Goal: Transaction & Acquisition: Purchase product/service

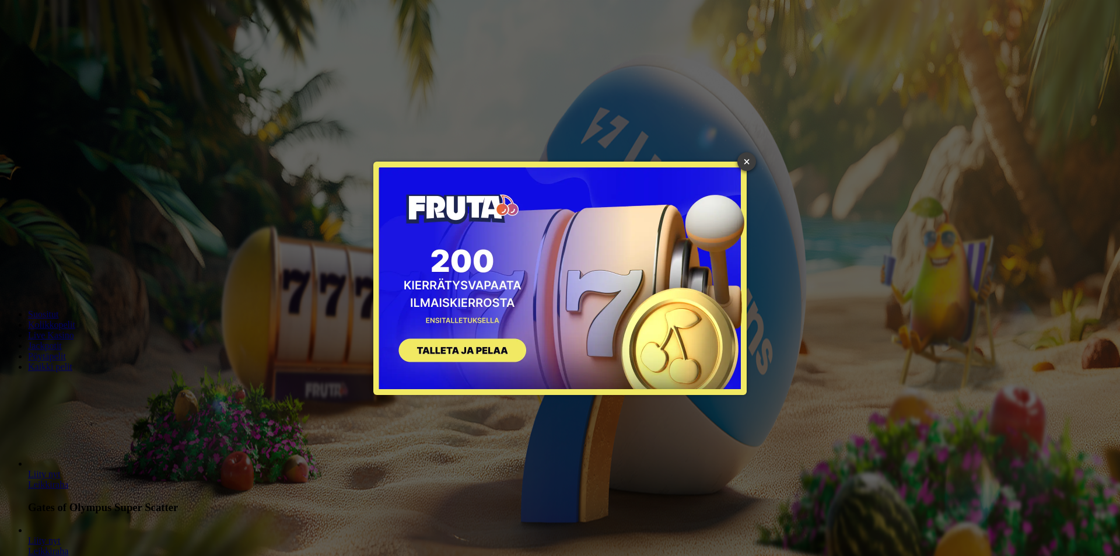
click at [743, 165] on link "×" at bounding box center [747, 161] width 19 height 19
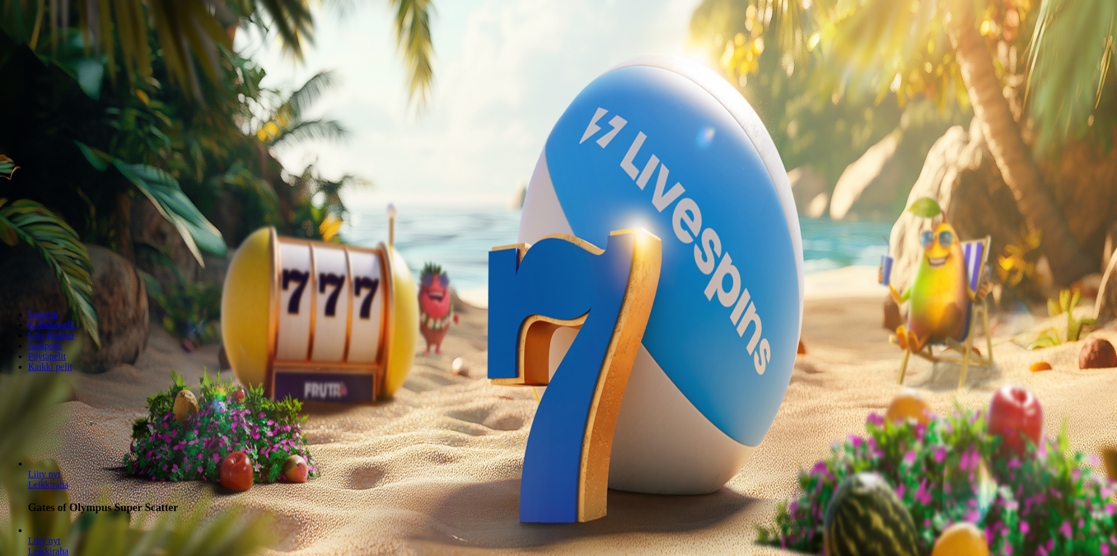
click at [67, 47] on span "Kirjaudu" at bounding box center [81, 42] width 29 height 9
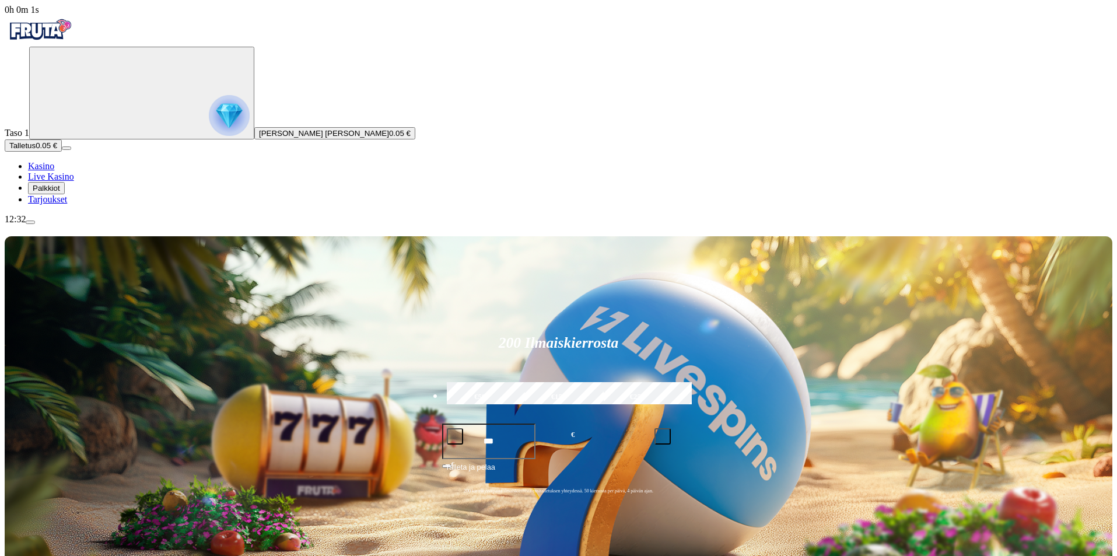
click at [60, 193] on span "Palkkiot" at bounding box center [46, 188] width 27 height 9
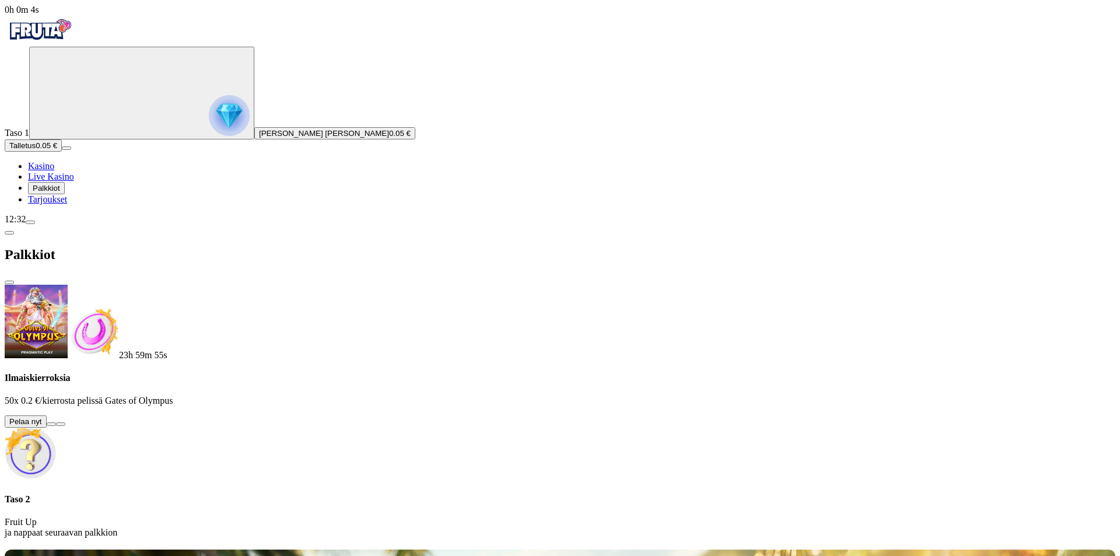
click at [56, 422] on button at bounding box center [51, 424] width 9 height 4
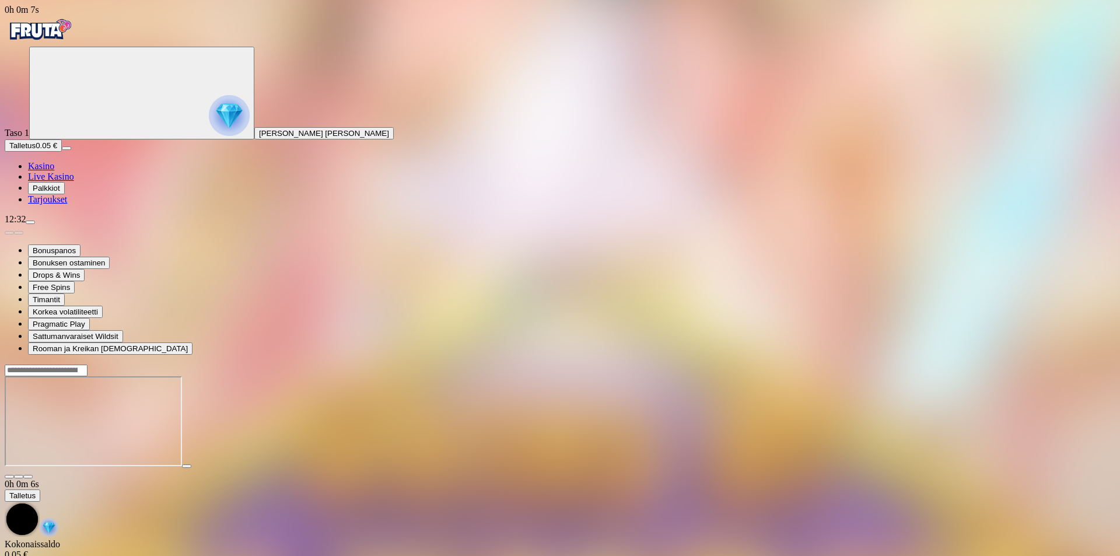
click at [28, 477] on span "fullscreen icon" at bounding box center [28, 477] width 0 height 0
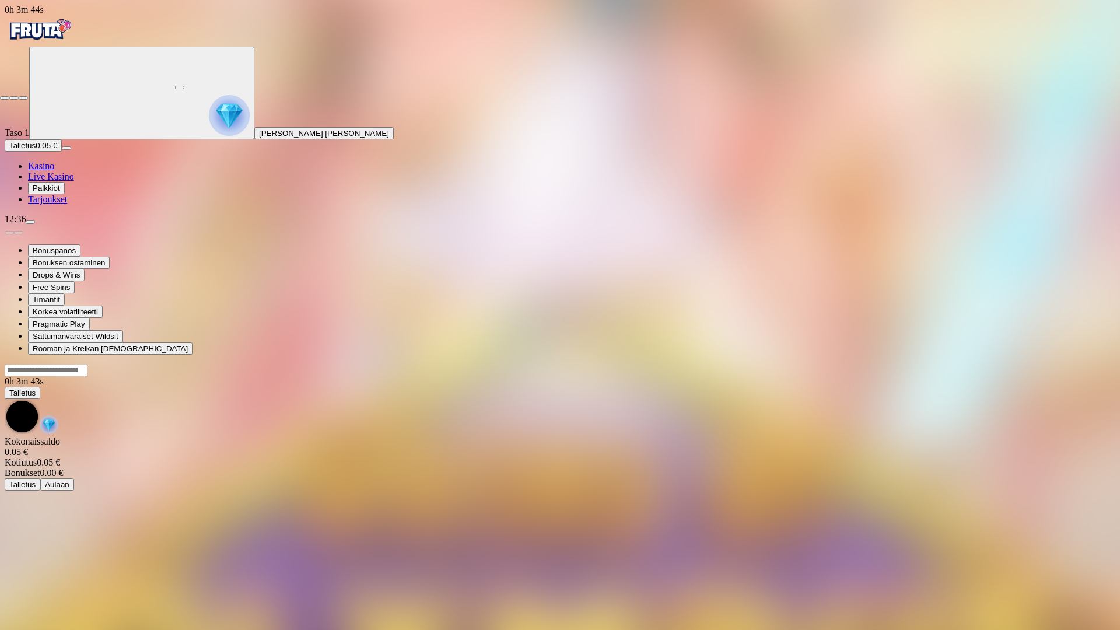
click at [5, 98] on span "close icon" at bounding box center [5, 98] width 0 height 0
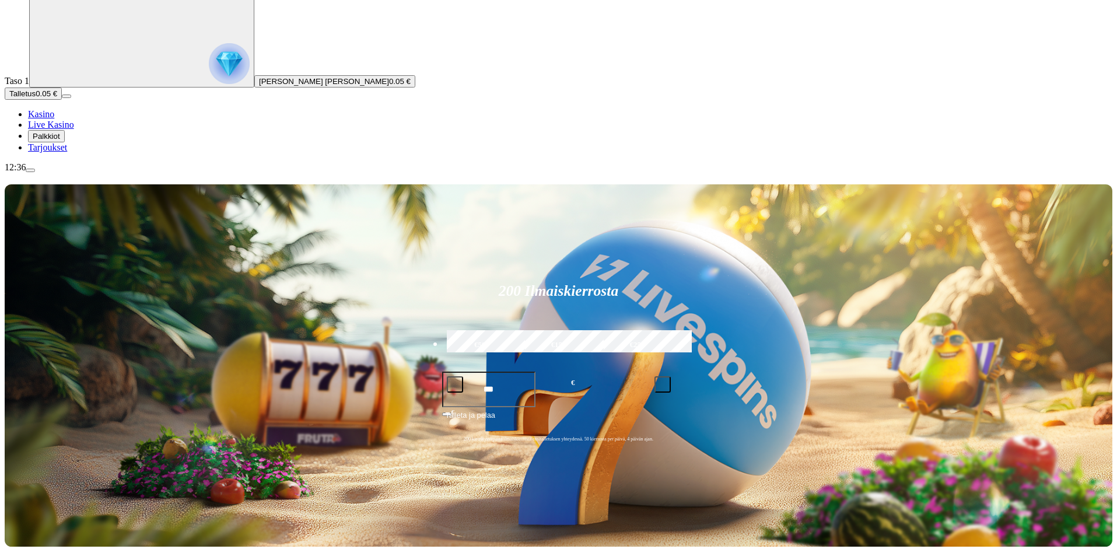
scroll to position [58, 0]
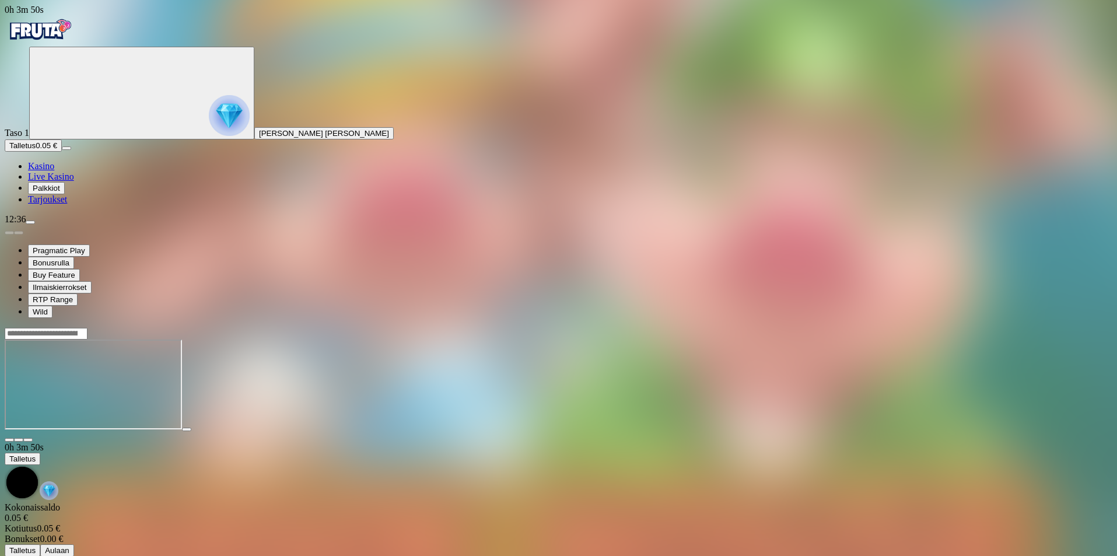
click at [28, 440] on span "fullscreen icon" at bounding box center [28, 440] width 0 height 0
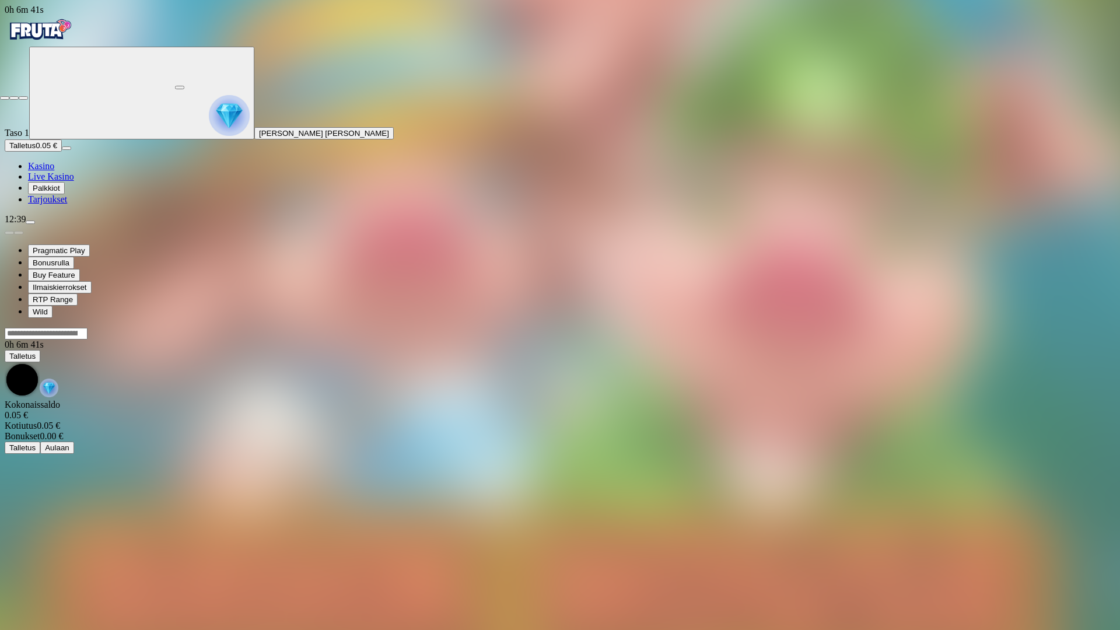
drag, startPoint x: 1109, startPoint y: 8, endPoint x: 1096, endPoint y: 24, distance: 20.8
click at [5, 98] on span "close icon" at bounding box center [5, 98] width 0 height 0
